Goal: Find specific page/section: Find specific page/section

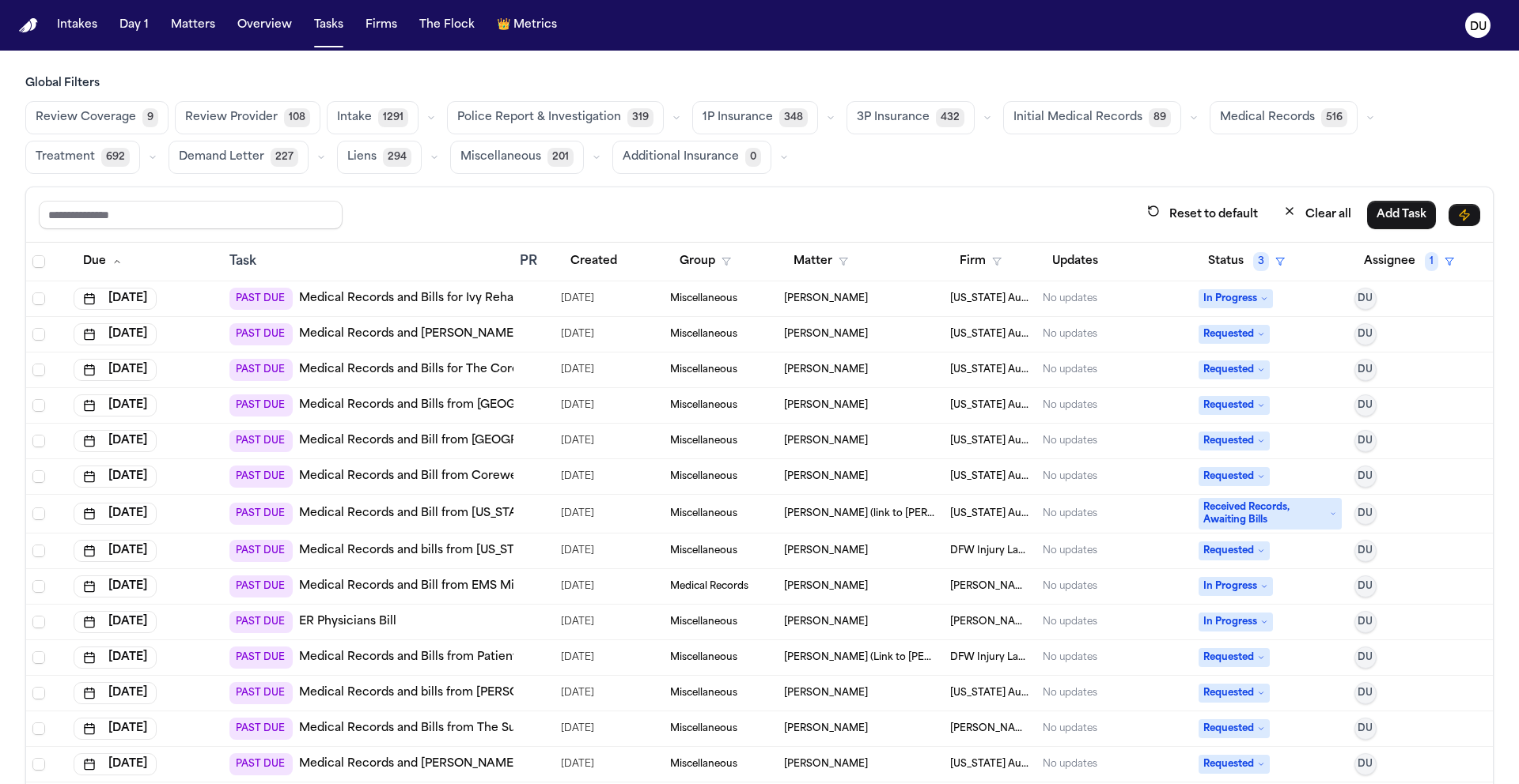
scroll to position [94, 0]
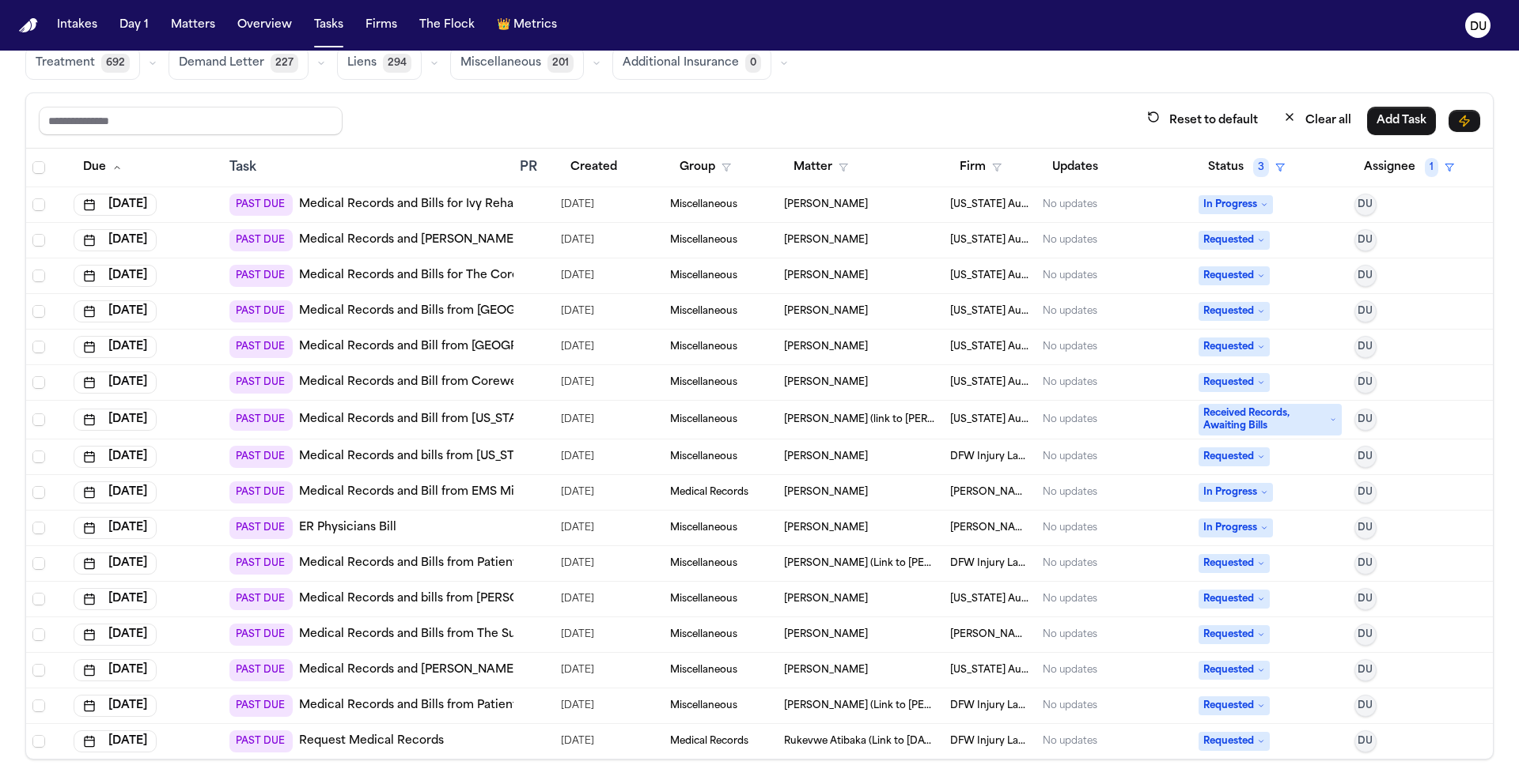
click at [24, 34] on nav "Intakes Day 1 Matters Overview Tasks Firms The Flock 👑 Metrics DU" at bounding box center [759, 25] width 1519 height 50
click at [26, 28] on img "Home" at bounding box center [29, 26] width 19 height 15
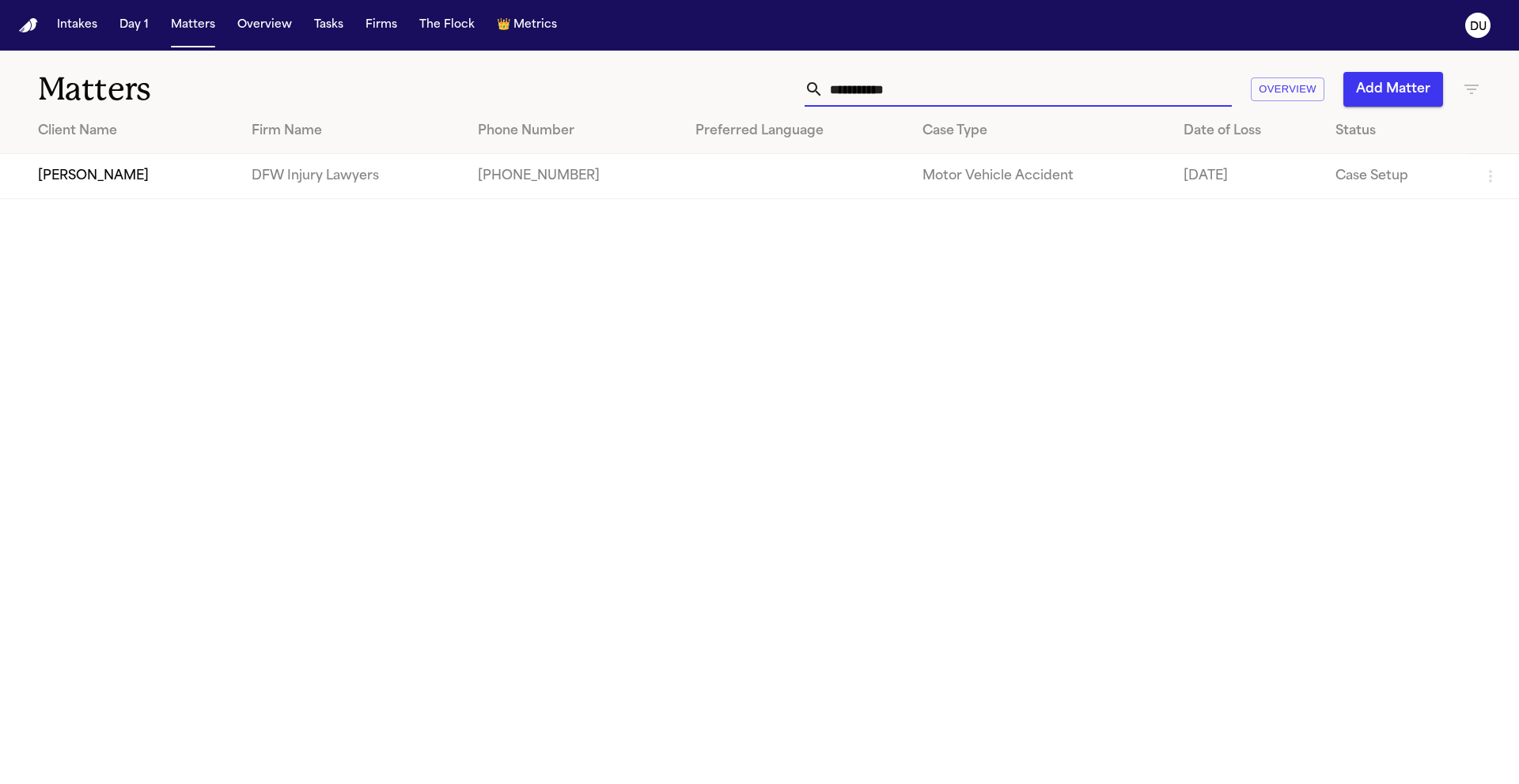
drag, startPoint x: 947, startPoint y: 94, endPoint x: 723, endPoint y: 89, distance: 224.1
click at [723, 89] on div "**********" at bounding box center [969, 89] width 1023 height 34
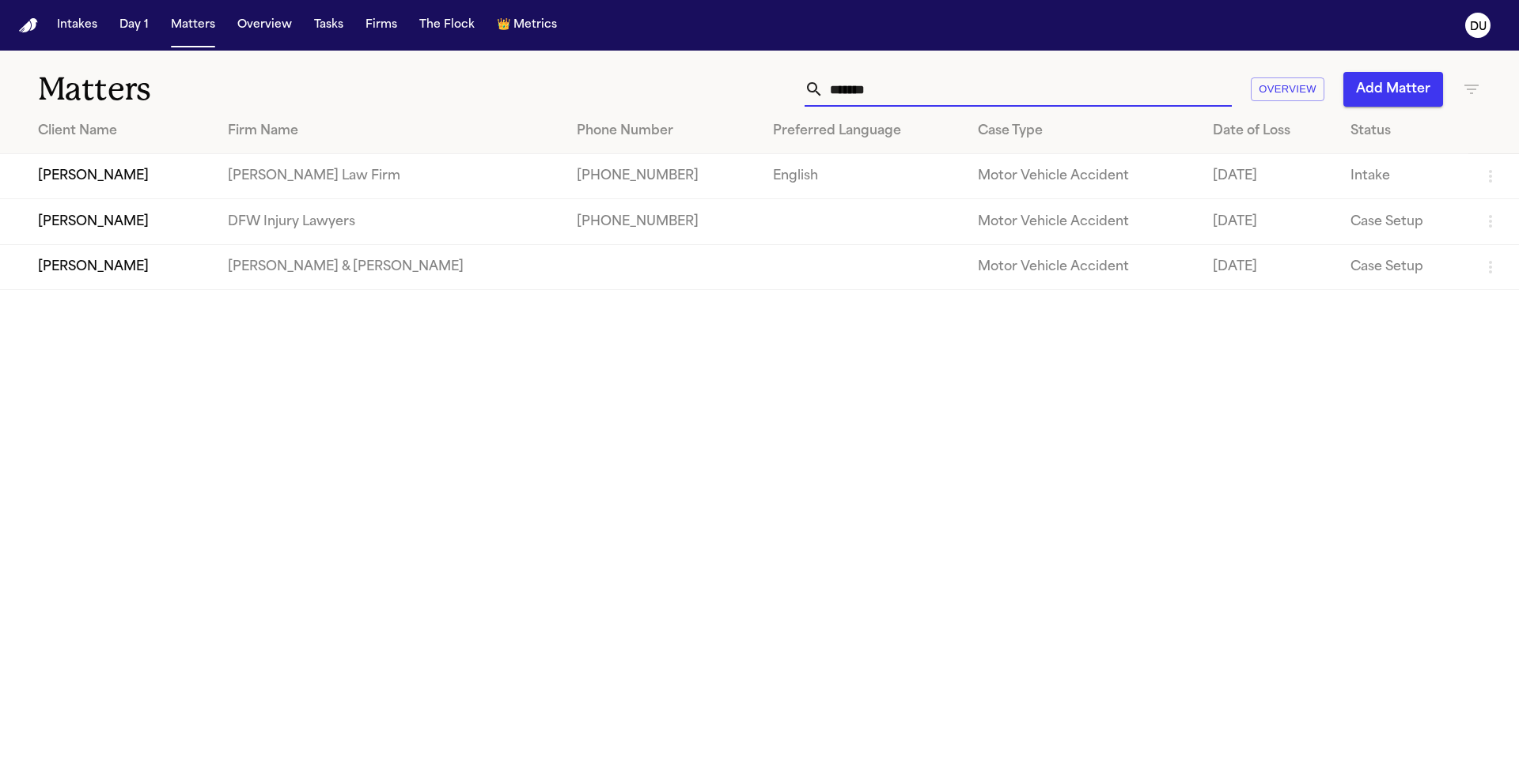
type input "*******"
click at [593, 222] on td "+19724678140" at bounding box center [663, 222] width 196 height 45
click at [215, 225] on td "Phillip Sam" at bounding box center [107, 222] width 215 height 45
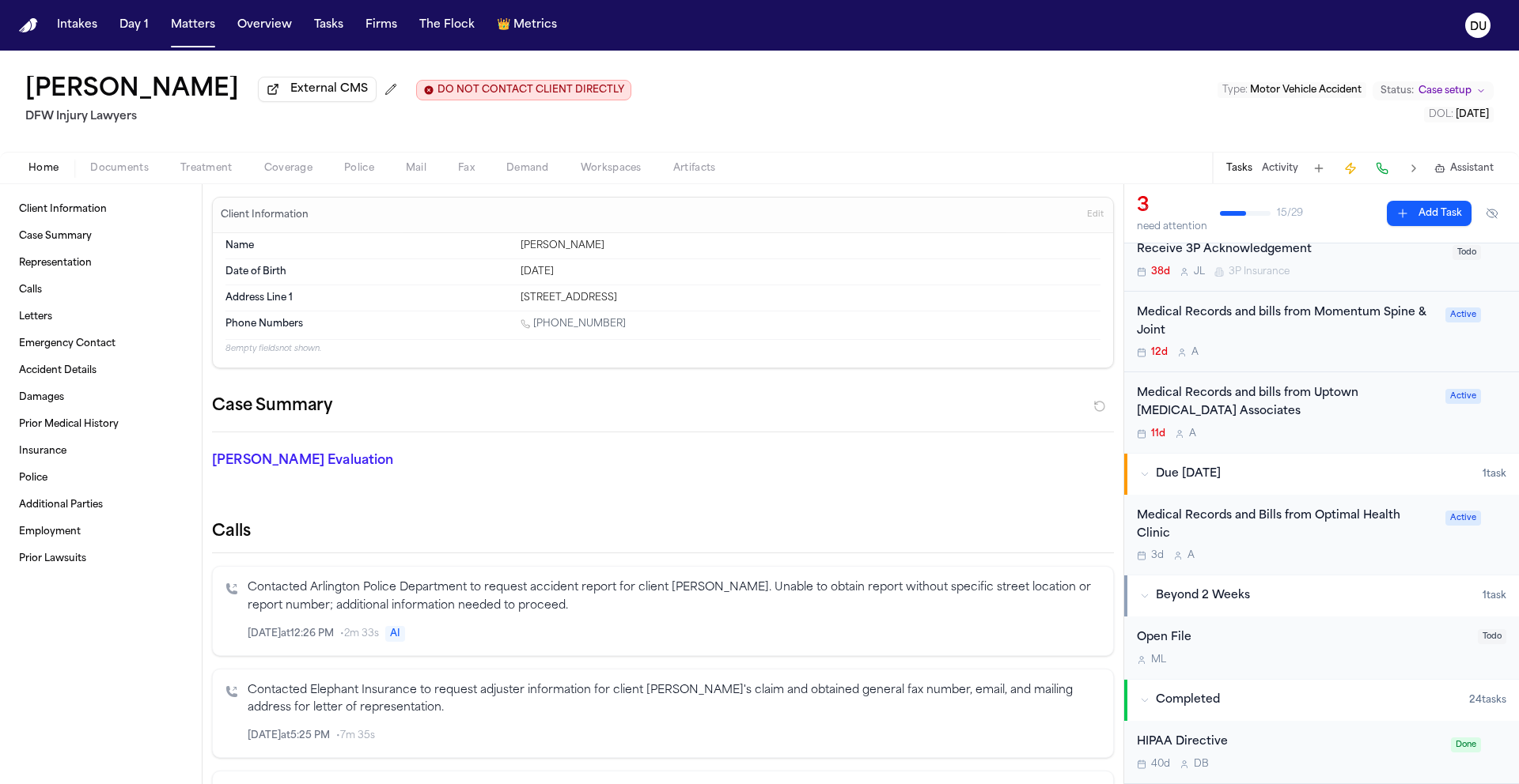
scroll to position [90, 0]
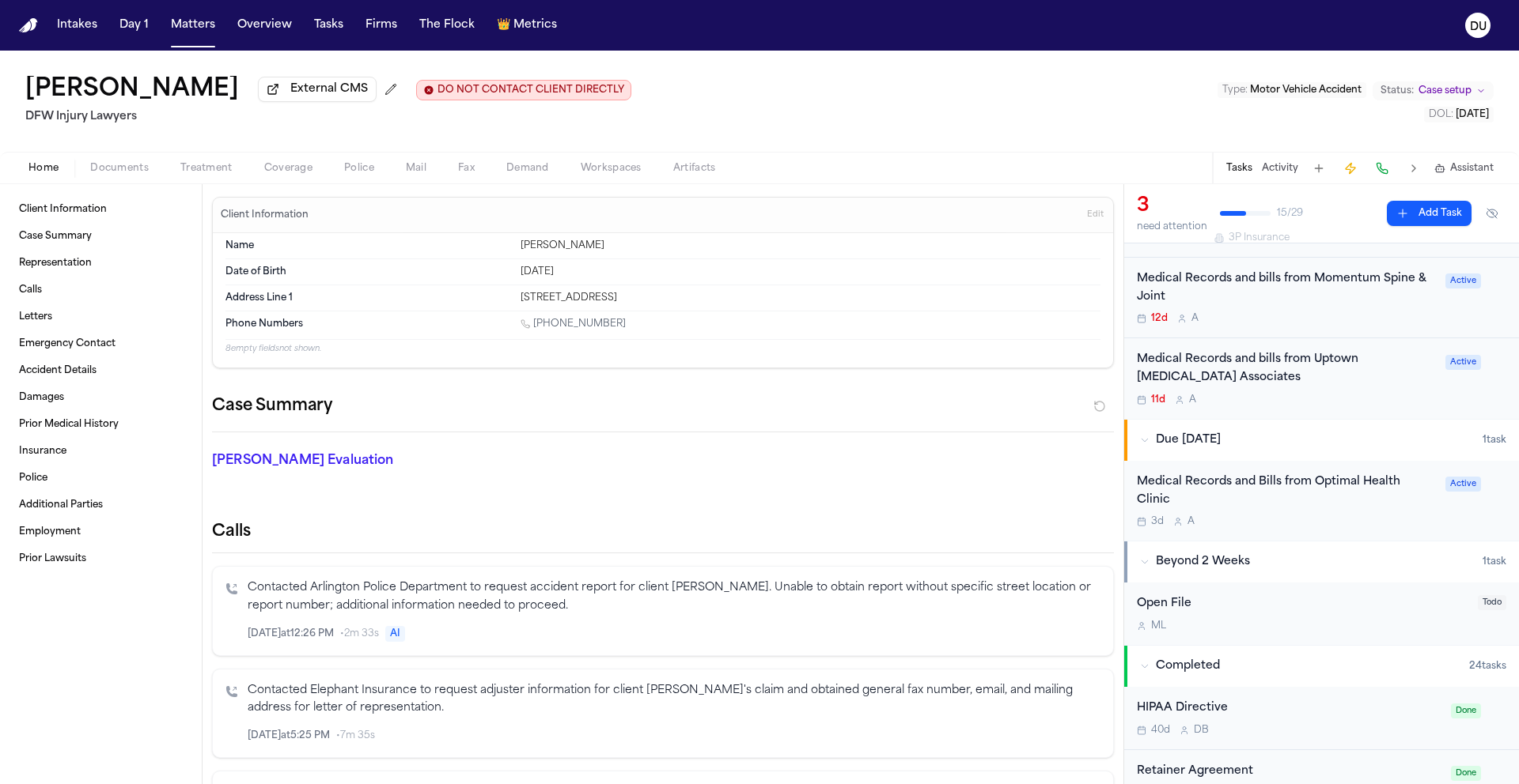
click at [1268, 489] on div "Medical Records and Bills from Optimal Health Clinic" at bounding box center [1286, 491] width 299 height 36
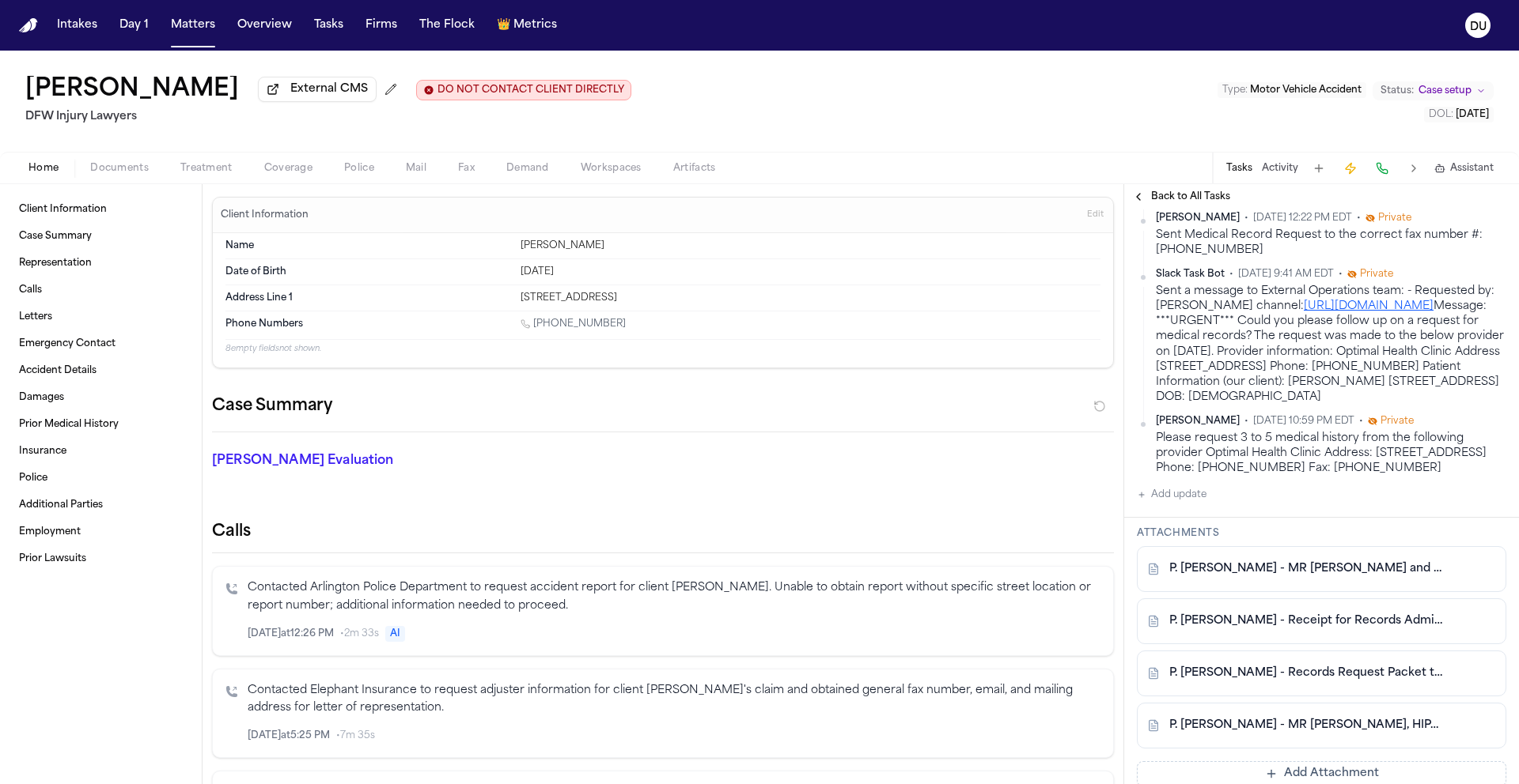
scroll to position [1029, 0]
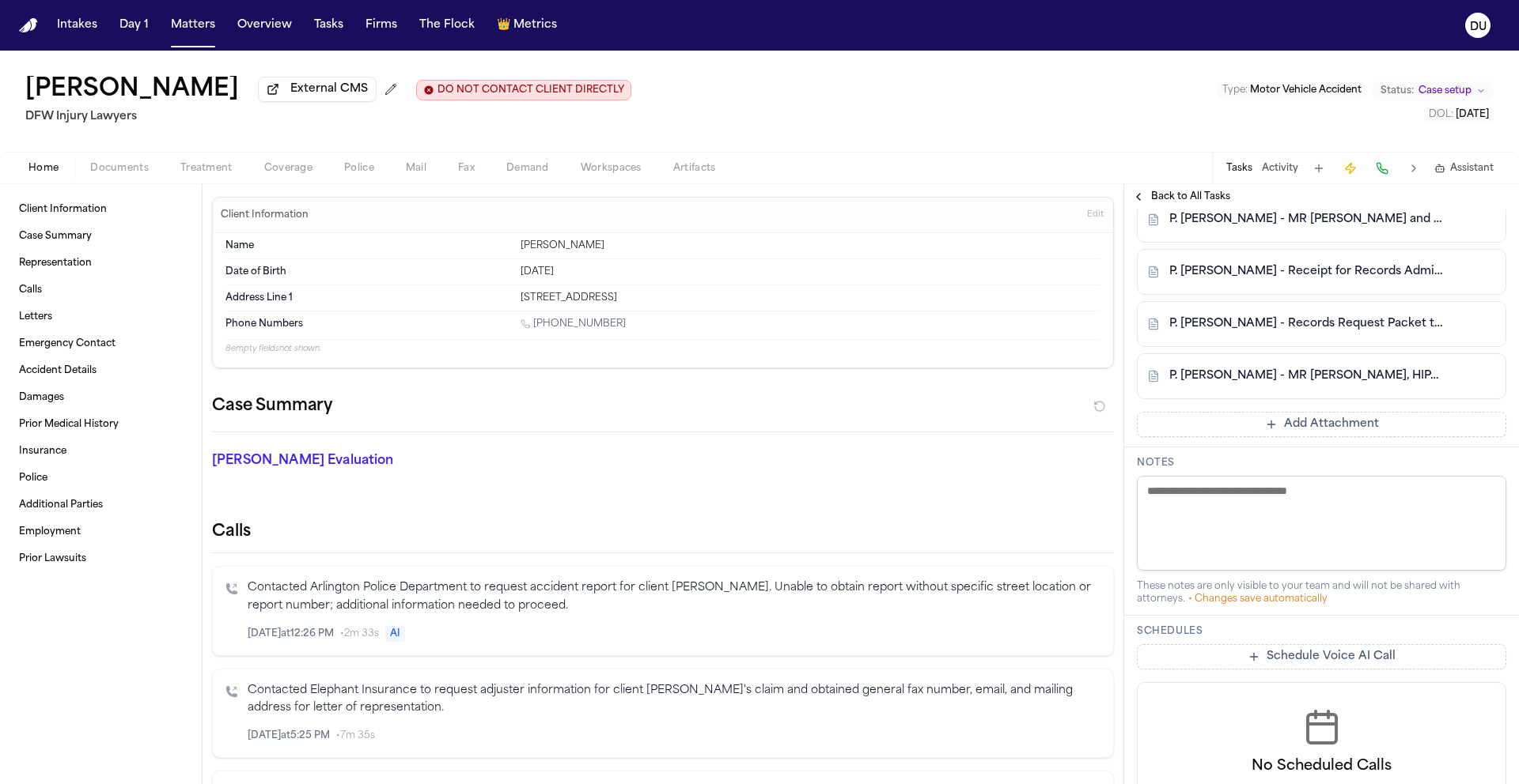
click at [1274, 280] on link "P. Sam - Receipt for Records Admin Fee from Optimal Health Clinic - 9.9.25" at bounding box center [1305, 272] width 273 height 16
click at [1268, 332] on link "P. Sam - Records Request Packet to Optimal Health Clinic - 8.9.25" at bounding box center [1305, 324] width 273 height 16
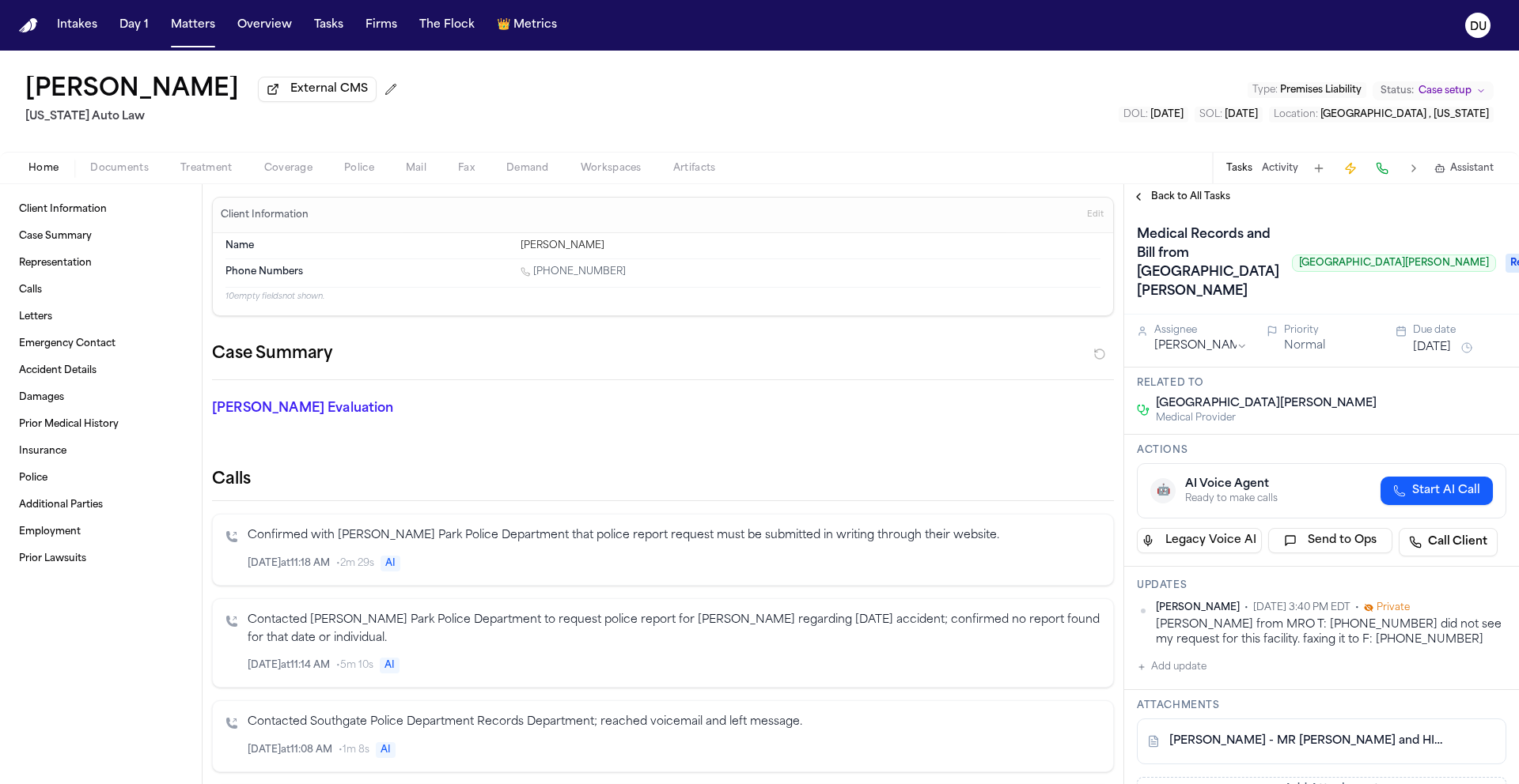
scroll to position [109, 0]
